Goal: Find specific page/section: Find specific page/section

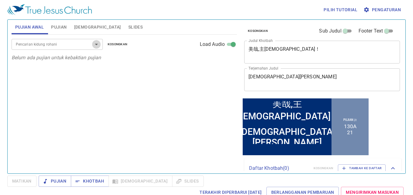
click at [98, 46] on icon "Open" at bounding box center [96, 44] width 7 height 7
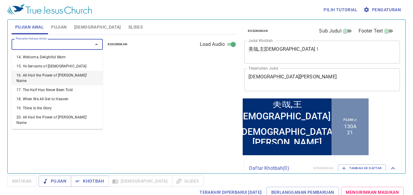
scroll to position [131, 0]
click at [76, 94] on li "18. When We All Get to Heaven" at bounding box center [57, 98] width 91 height 9
select select "1"
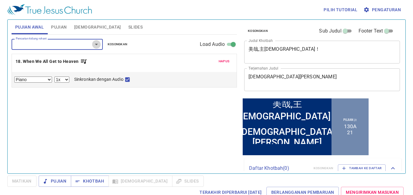
click at [97, 45] on icon "Open" at bounding box center [96, 44] width 7 height 7
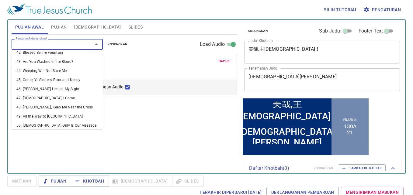
scroll to position [417, 0]
click at [72, 131] on li "52. Jesus Paid It All" at bounding box center [57, 135] width 91 height 9
select select "1"
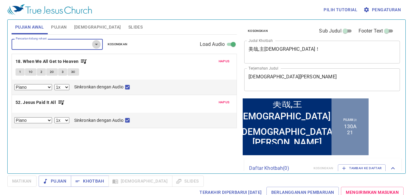
click at [93, 43] on icon "Open" at bounding box center [96, 44] width 7 height 7
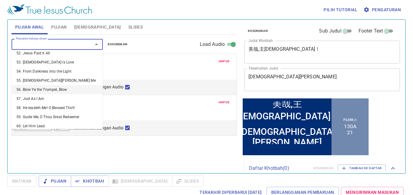
scroll to position [502, 0]
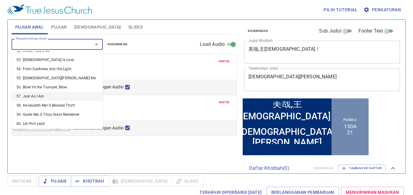
click at [73, 92] on li "57. Just As I Am" at bounding box center [57, 96] width 91 height 9
select select "1"
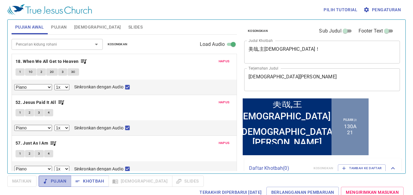
click at [49, 176] on button "Pujian" at bounding box center [55, 181] width 33 height 11
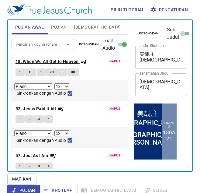
click at [36, 60] on b "18. When We All Get to Heaven" at bounding box center [47, 62] width 63 height 8
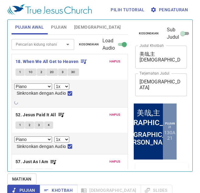
click at [19, 71] on span "1" at bounding box center [20, 71] width 2 height 5
click at [39, 60] on b "18. When We All Get to Heaven" at bounding box center [47, 62] width 63 height 8
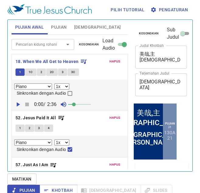
click at [21, 106] on icon "button" at bounding box center [17, 104] width 7 height 7
click at [68, 93] on input "Sinkronkan dengan Audio" at bounding box center [70, 95] width 8 height 8
checkbox input "true"
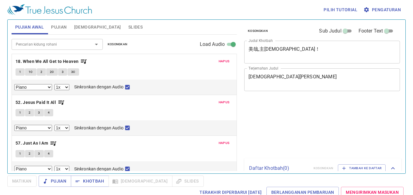
select select "1"
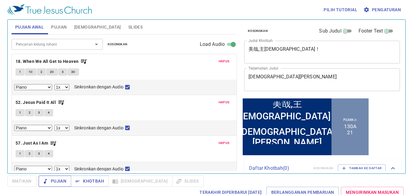
click at [48, 183] on icon "button" at bounding box center [45, 182] width 6 height 6
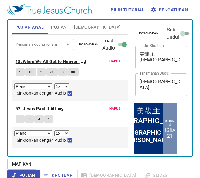
click at [68, 60] on b "18. When We All Get to Heaven" at bounding box center [47, 62] width 63 height 8
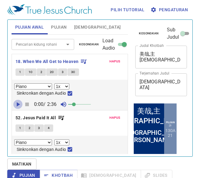
click at [18, 105] on icon "button" at bounding box center [18, 104] width 3 height 4
